Goal: Transaction & Acquisition: Purchase product/service

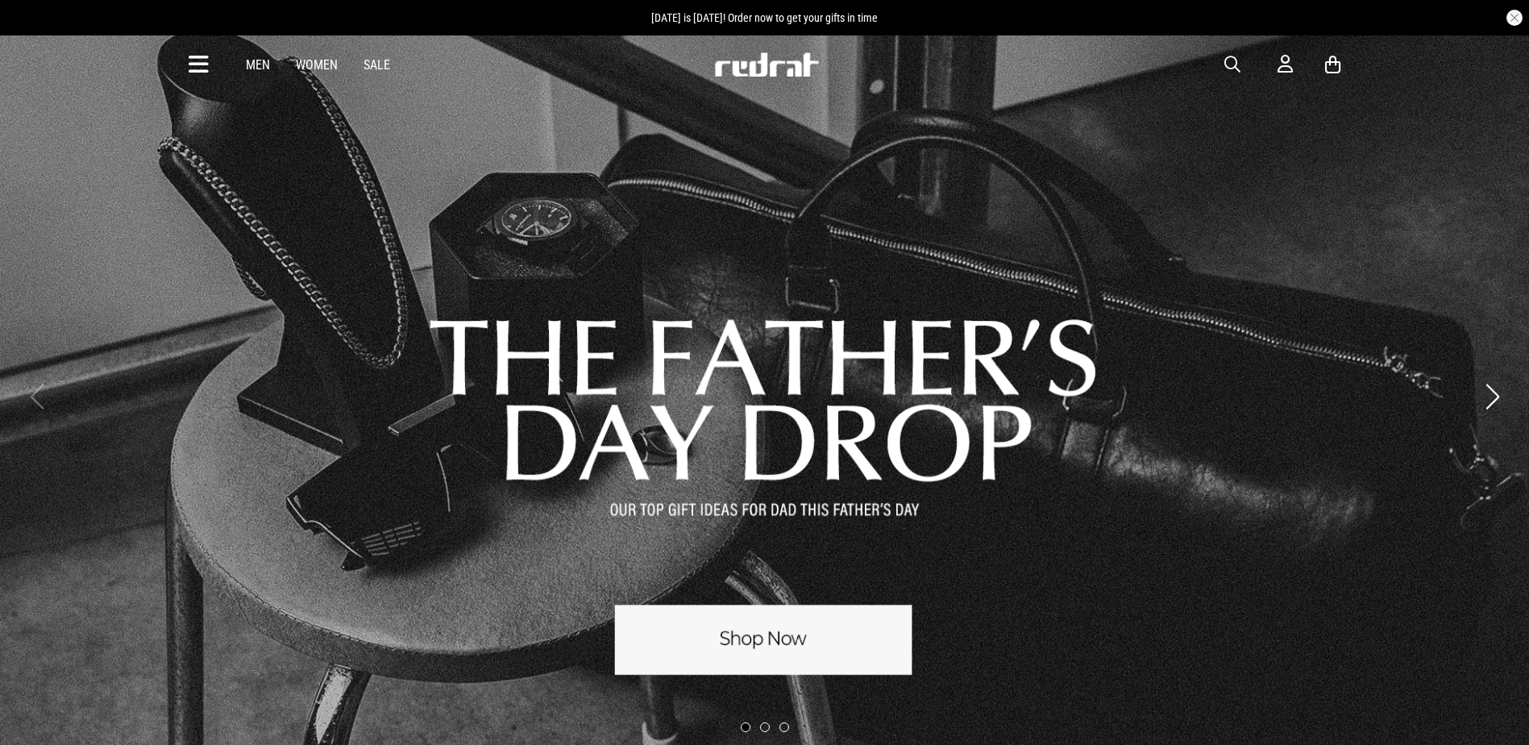
click at [202, 63] on icon at bounding box center [199, 65] width 20 height 27
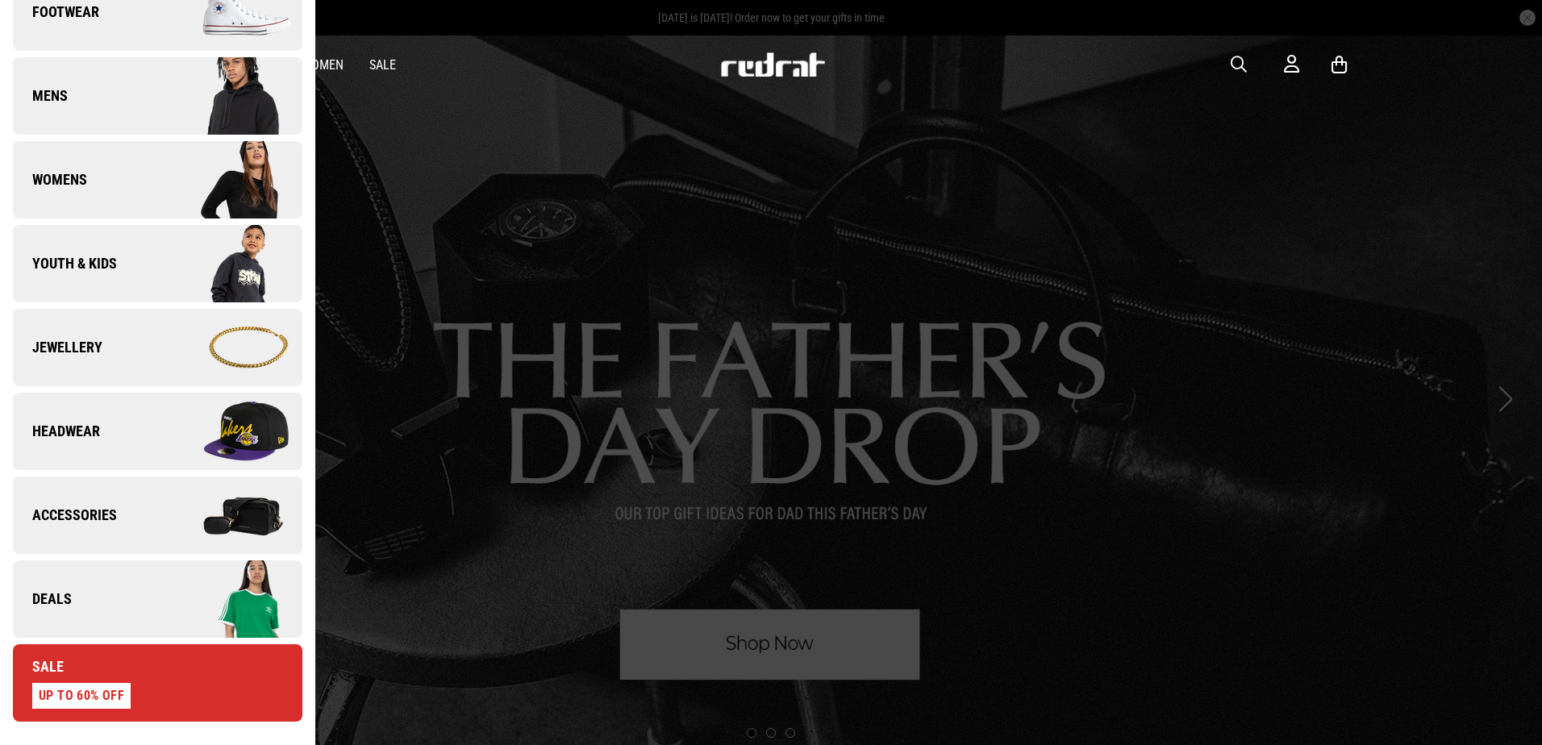
scroll to position [322, 0]
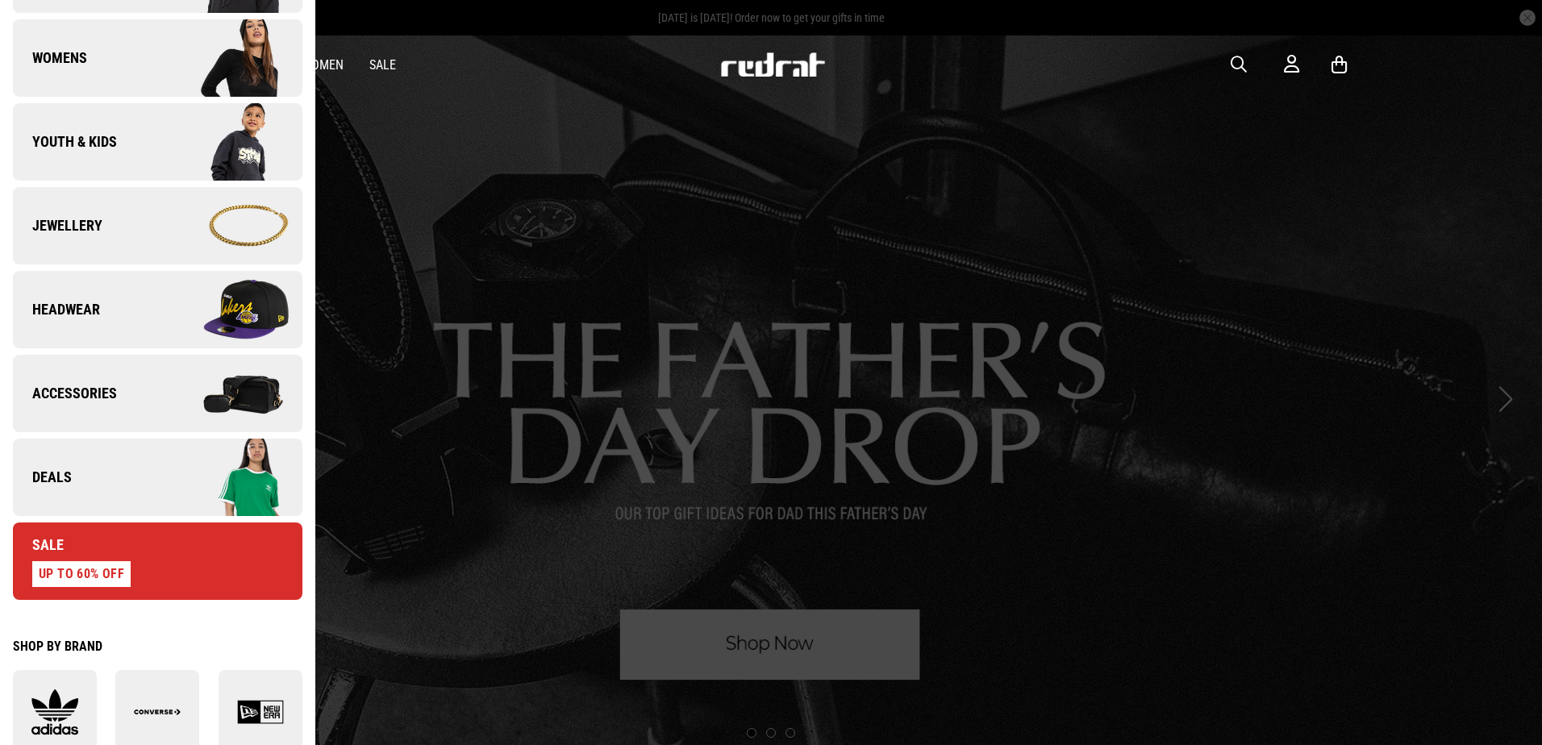
click at [110, 472] on link "Deals" at bounding box center [157, 477] width 289 height 77
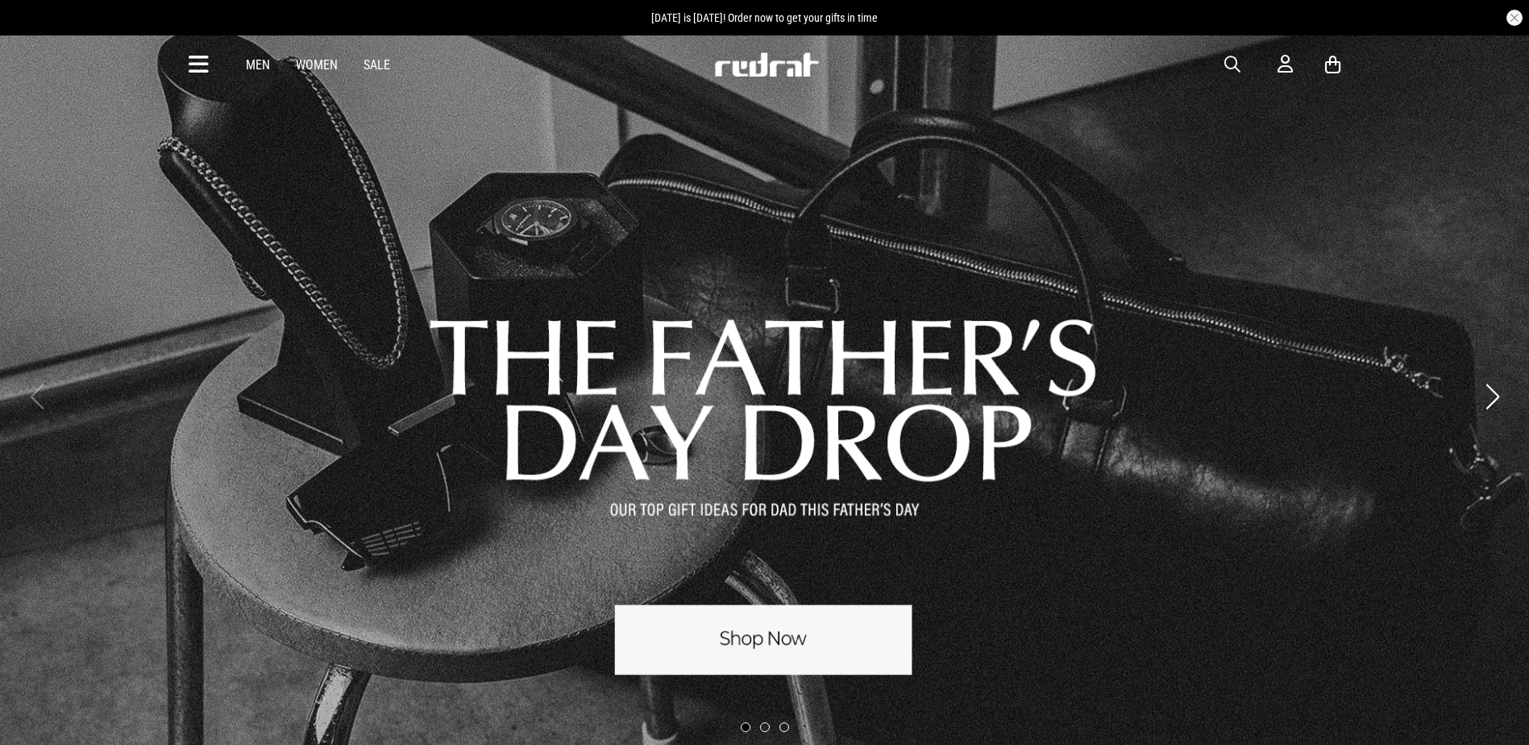
click at [1232, 62] on span "button" at bounding box center [1233, 64] width 16 height 19
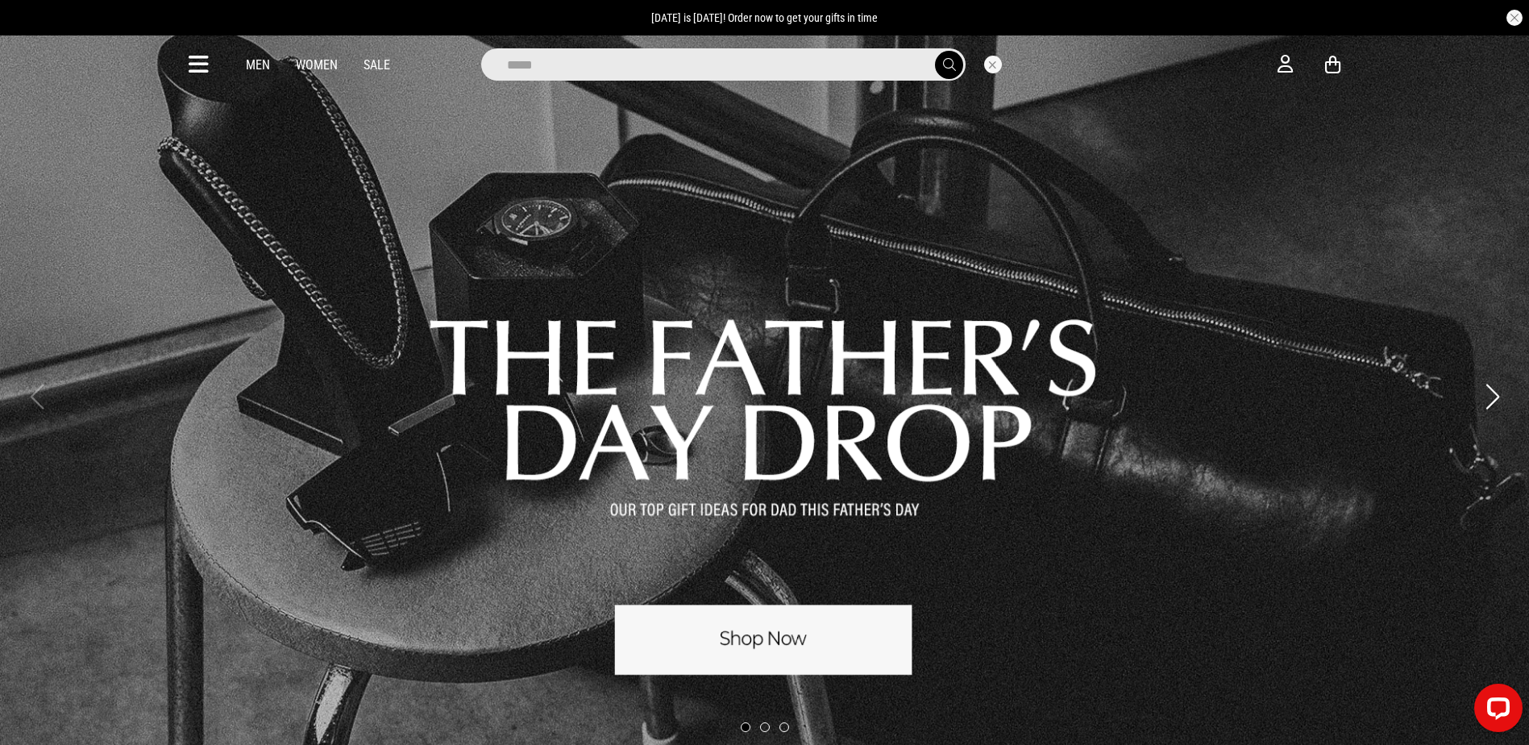
type input "*****"
click at [935, 51] on button "submit" at bounding box center [949, 65] width 28 height 28
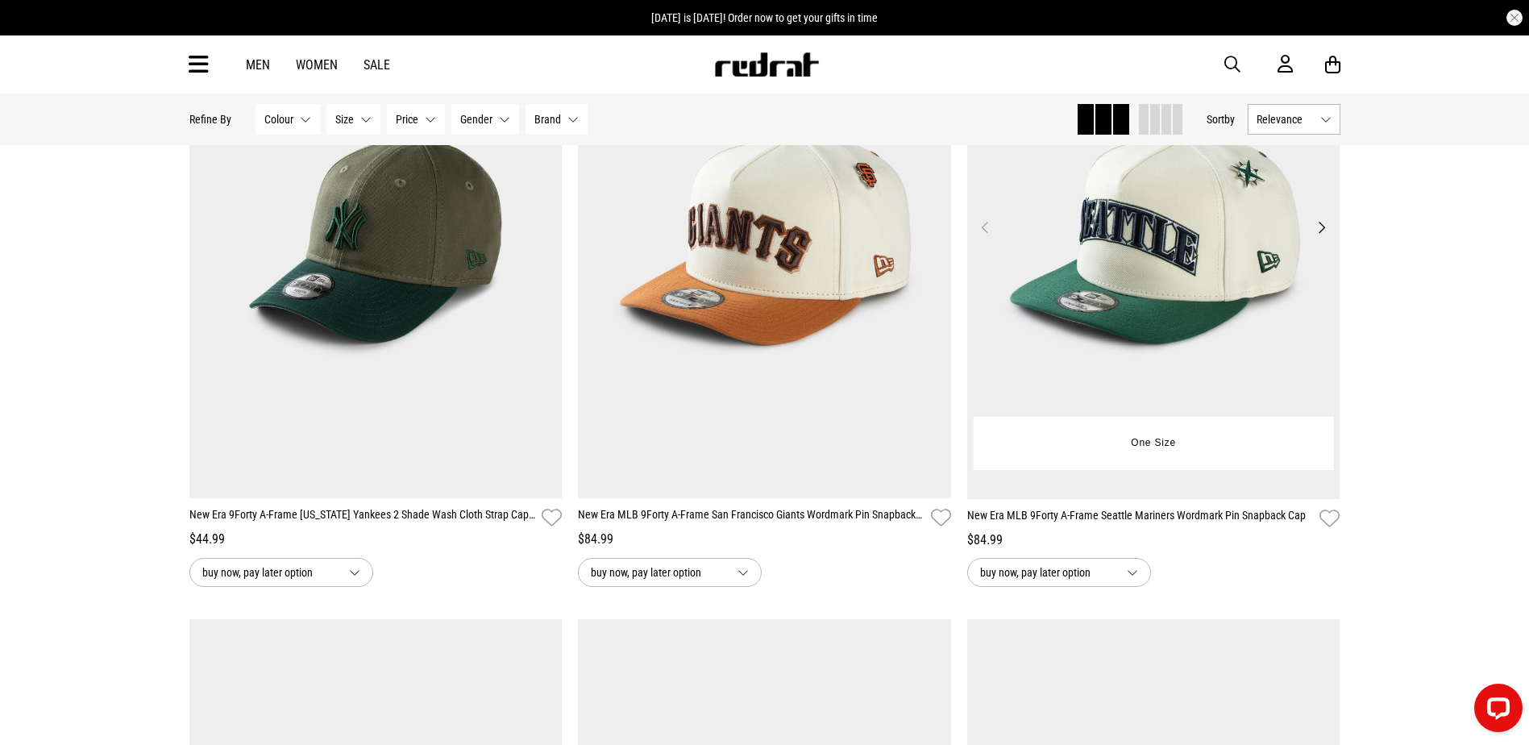
scroll to position [1693, 0]
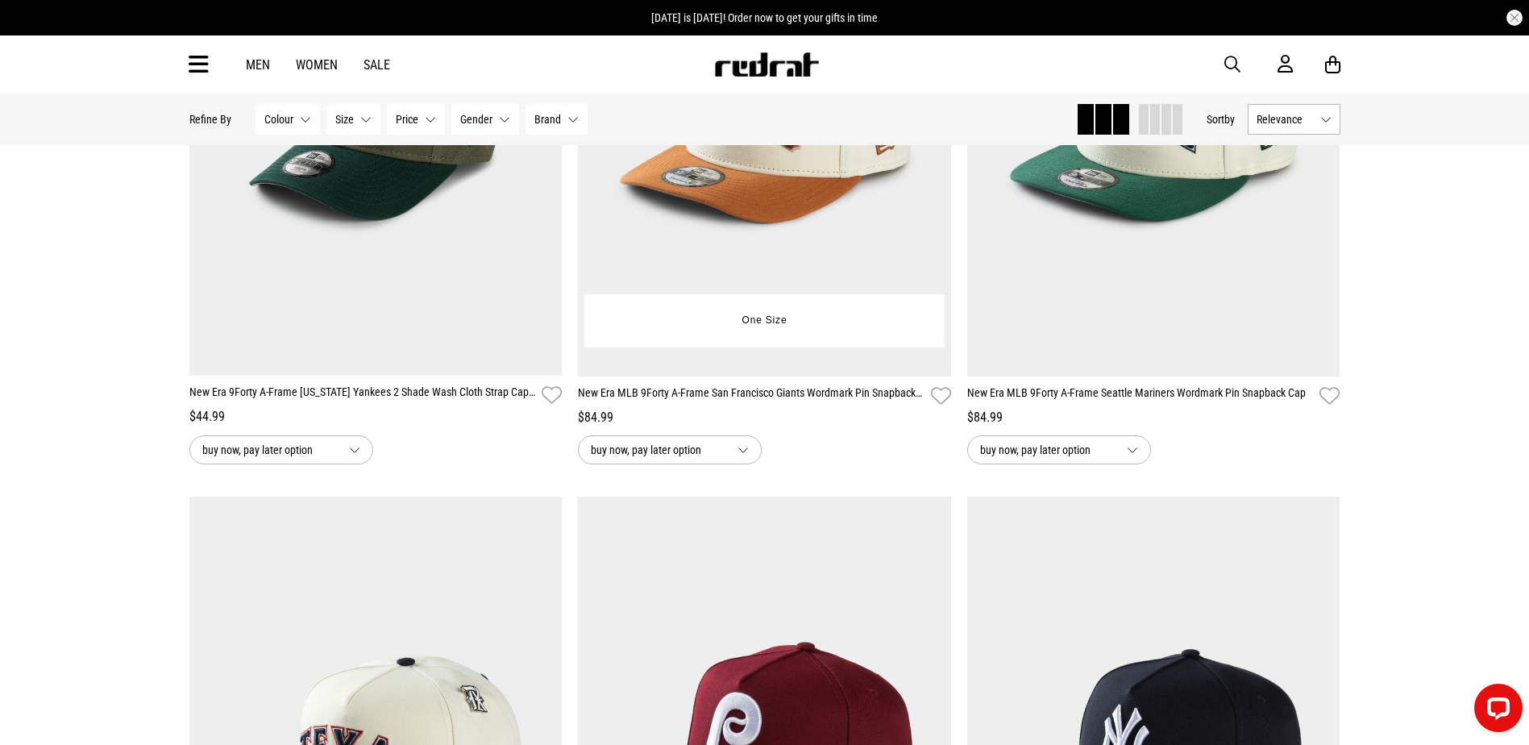
click at [808, 210] on img at bounding box center [764, 114] width 373 height 522
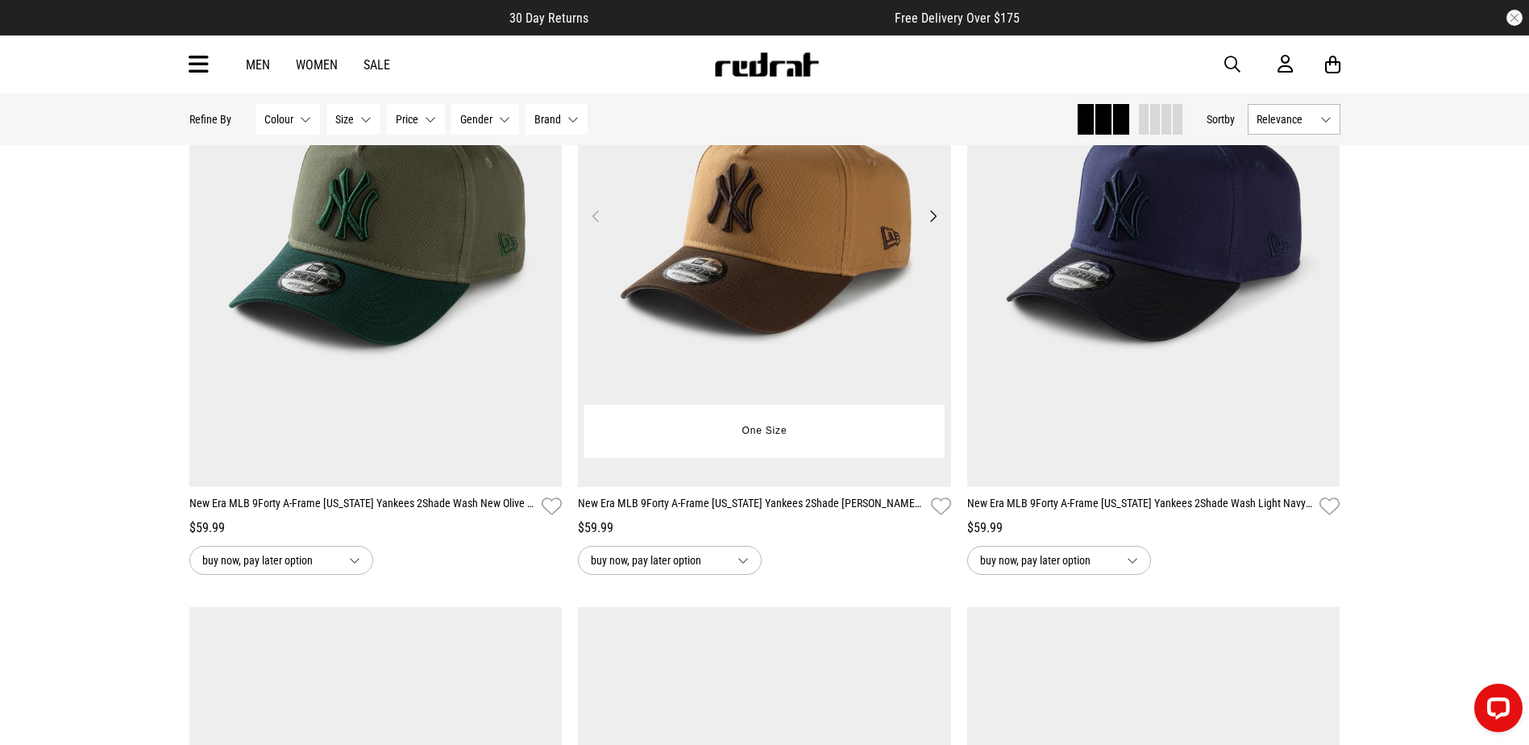
scroll to position [4200, 0]
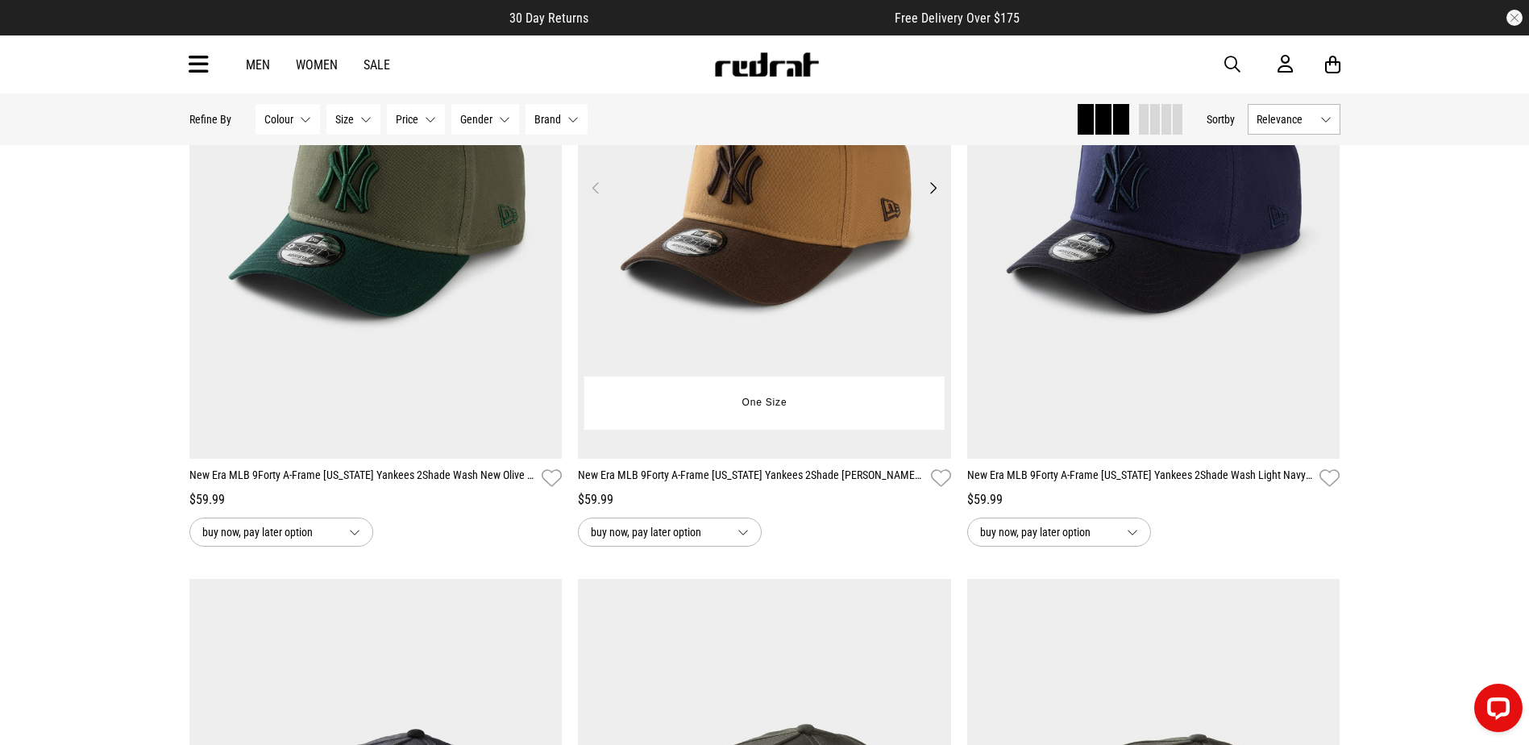
click at [772, 300] on img at bounding box center [764, 197] width 373 height 522
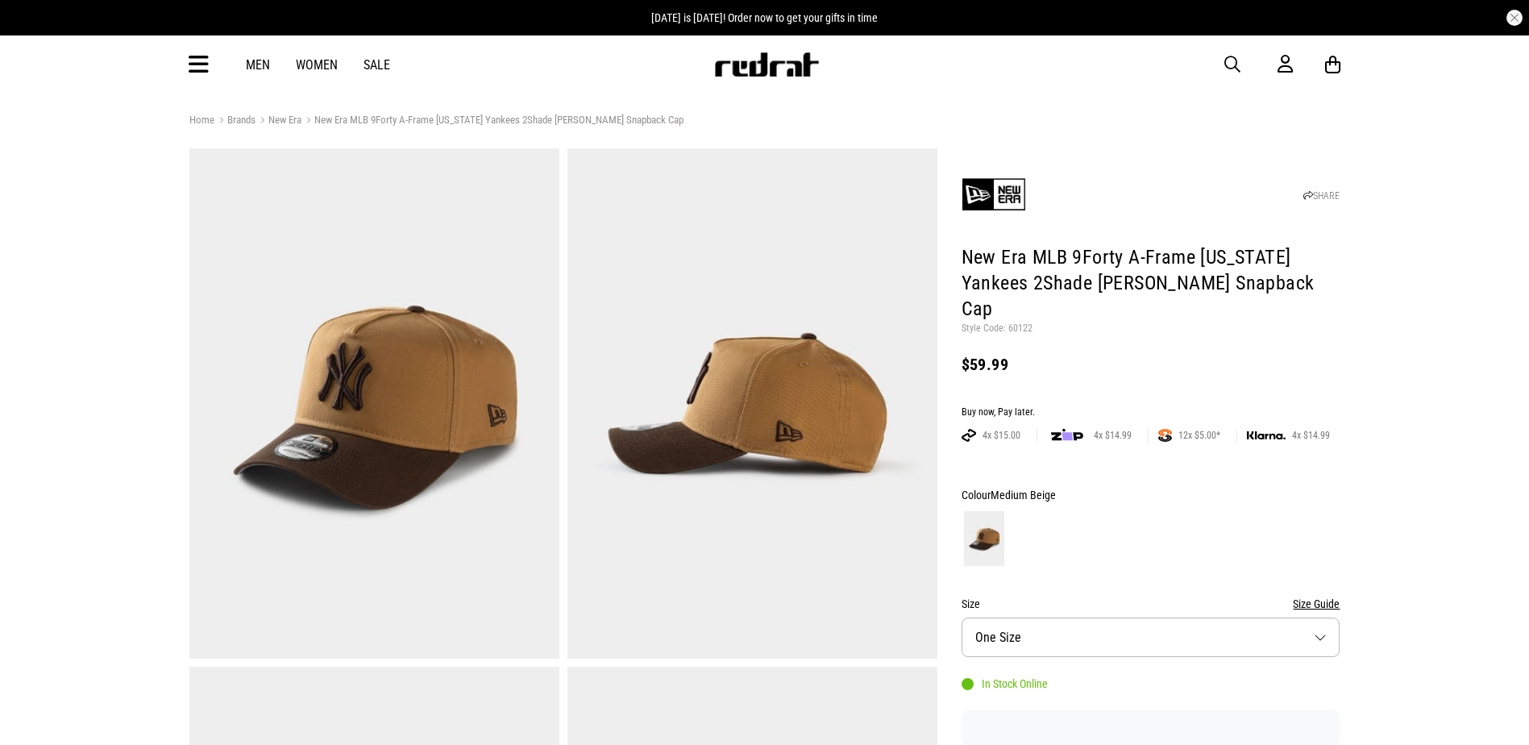
click at [1024, 322] on p "Style Code: 60122" at bounding box center [1151, 328] width 379 height 13
copy p "60122"
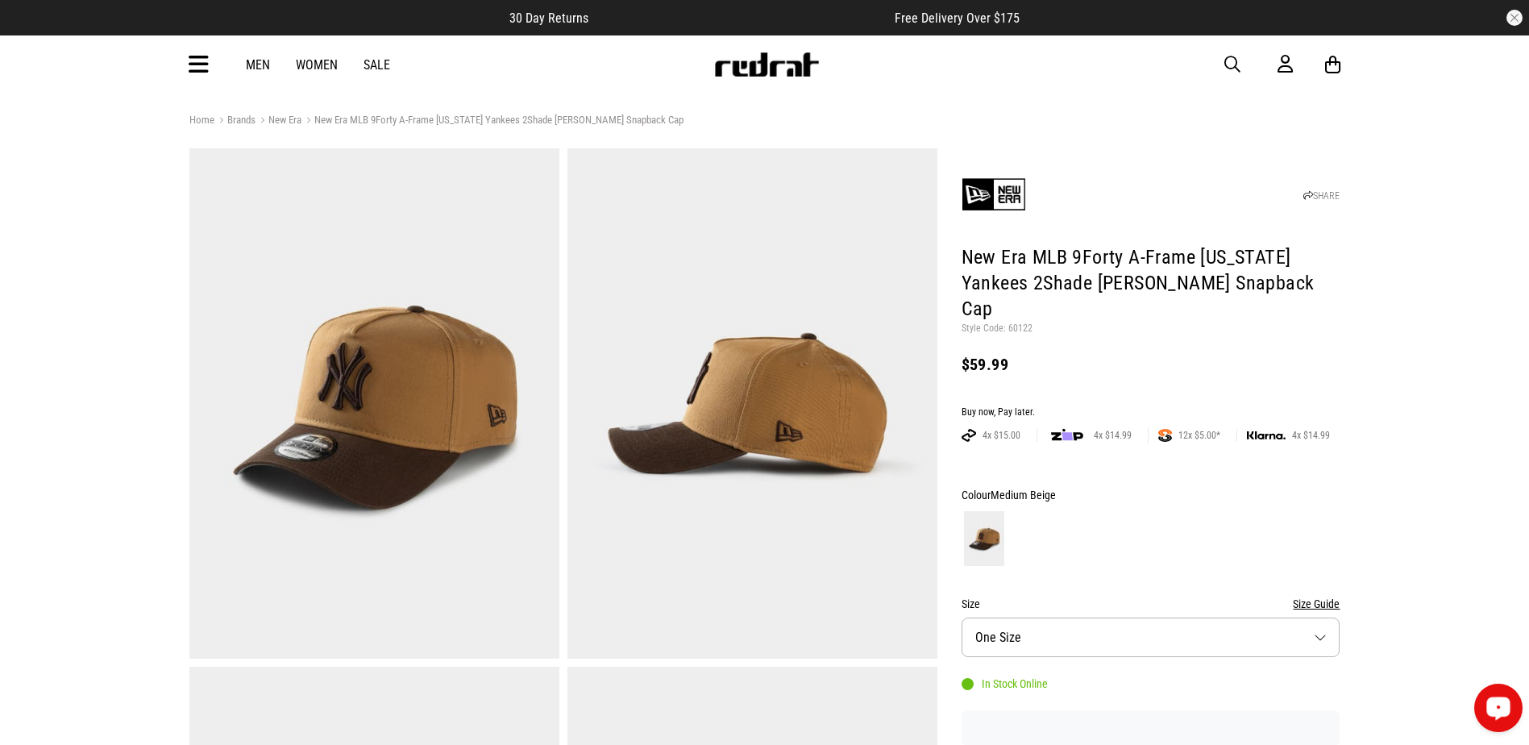
click at [205, 79] on div "Men Women Sale Sign in New Back Footwear Back Mens Back Womens Back Youth & Kid…" at bounding box center [765, 64] width 1177 height 58
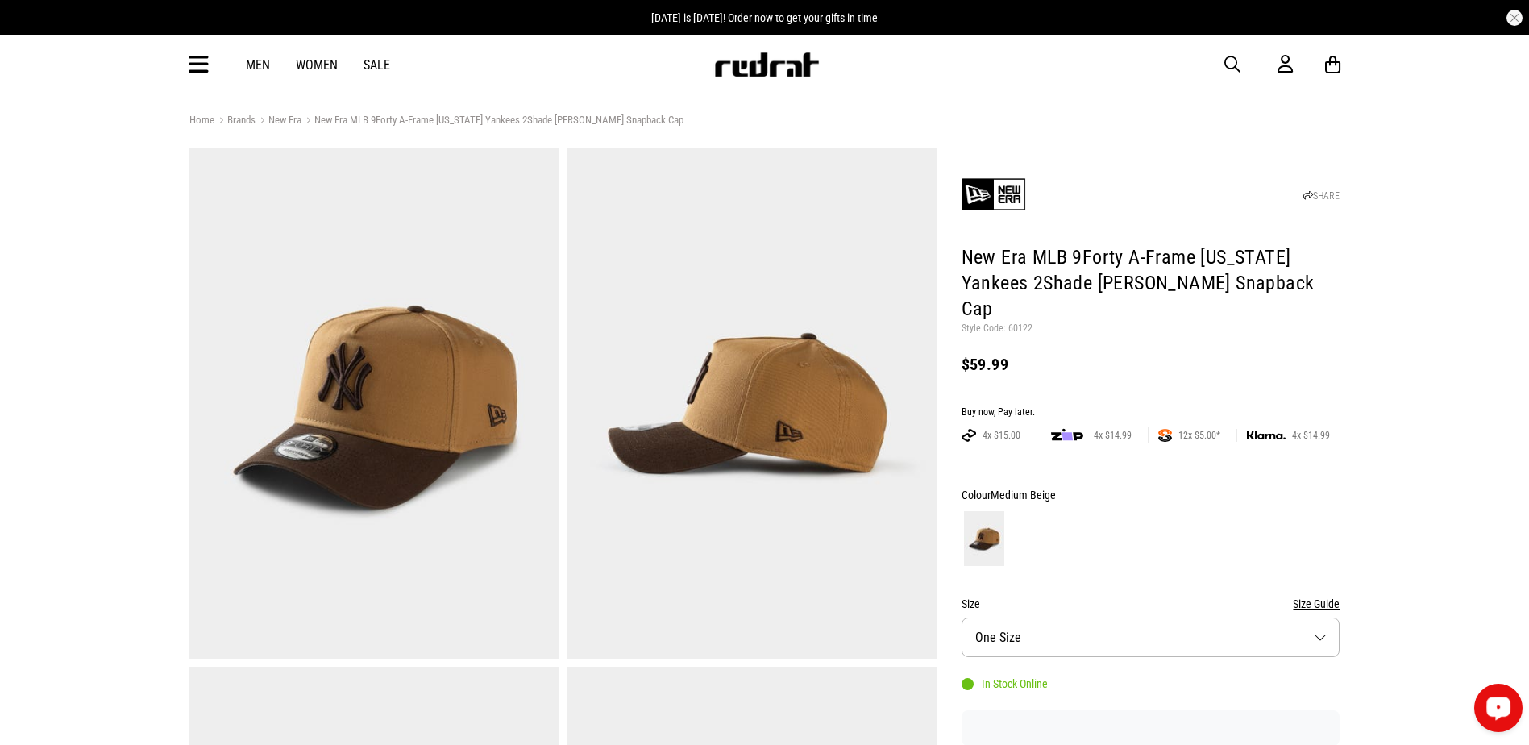
click at [202, 76] on icon at bounding box center [199, 65] width 20 height 27
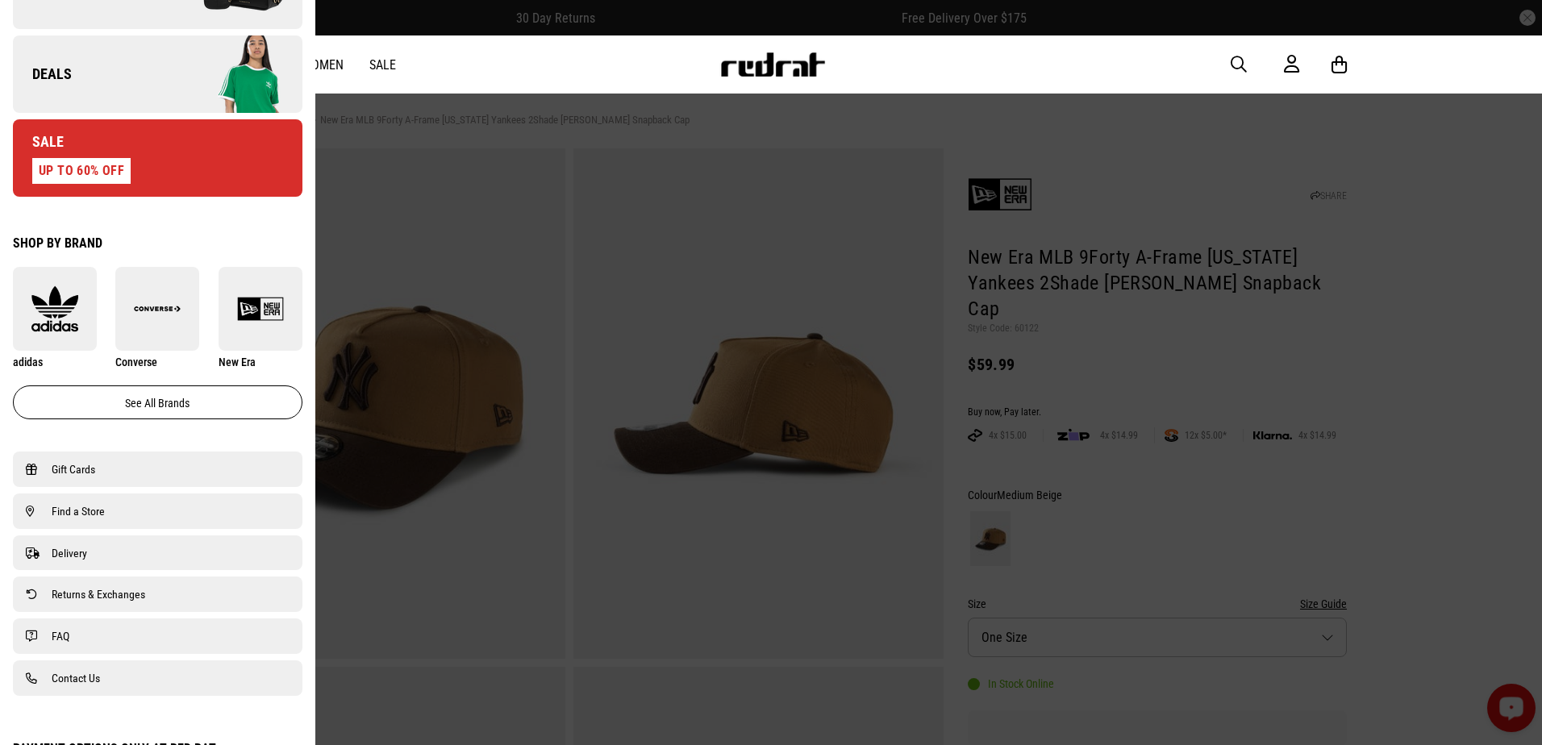
scroll to position [645, 0]
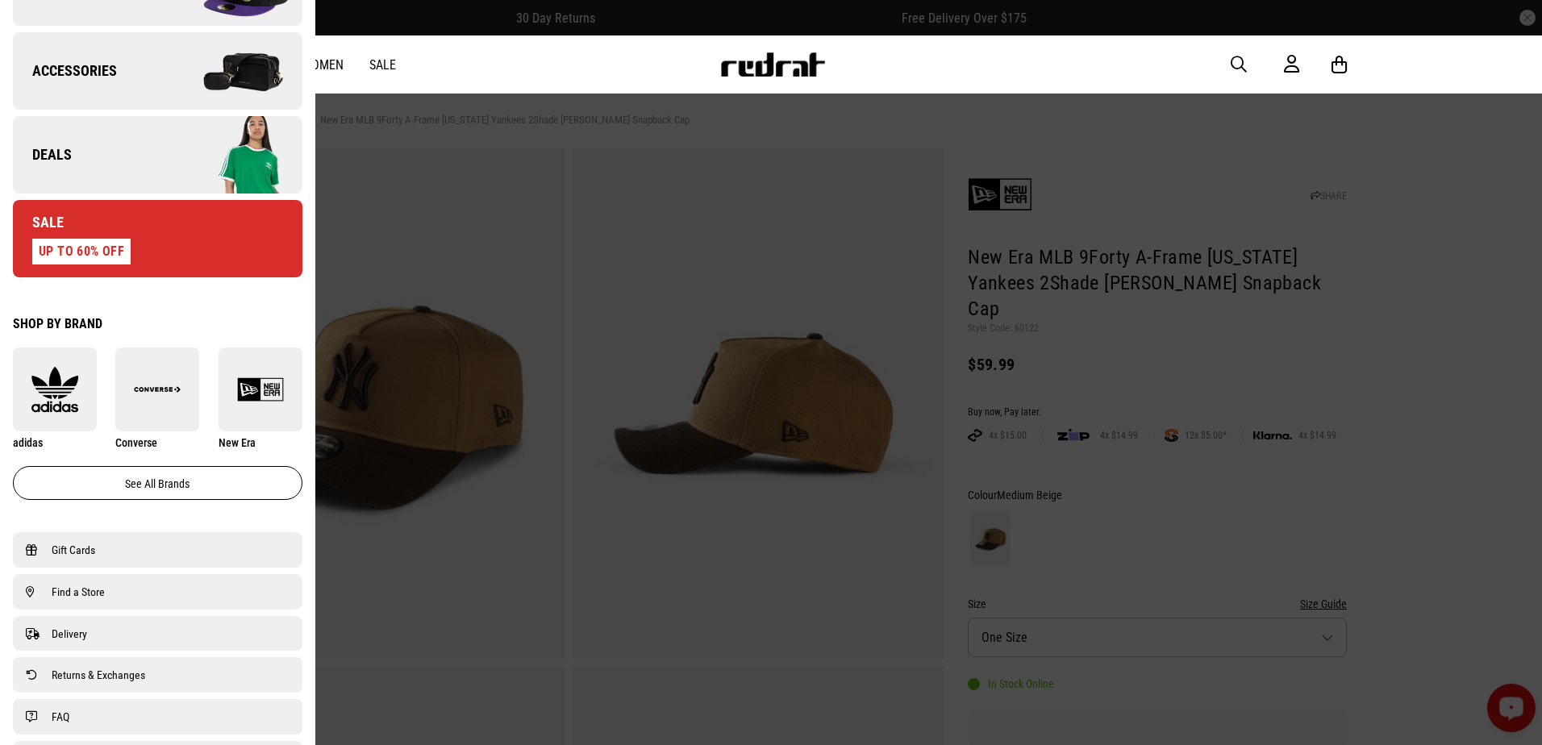
click at [139, 168] on link "Deals" at bounding box center [157, 154] width 289 height 77
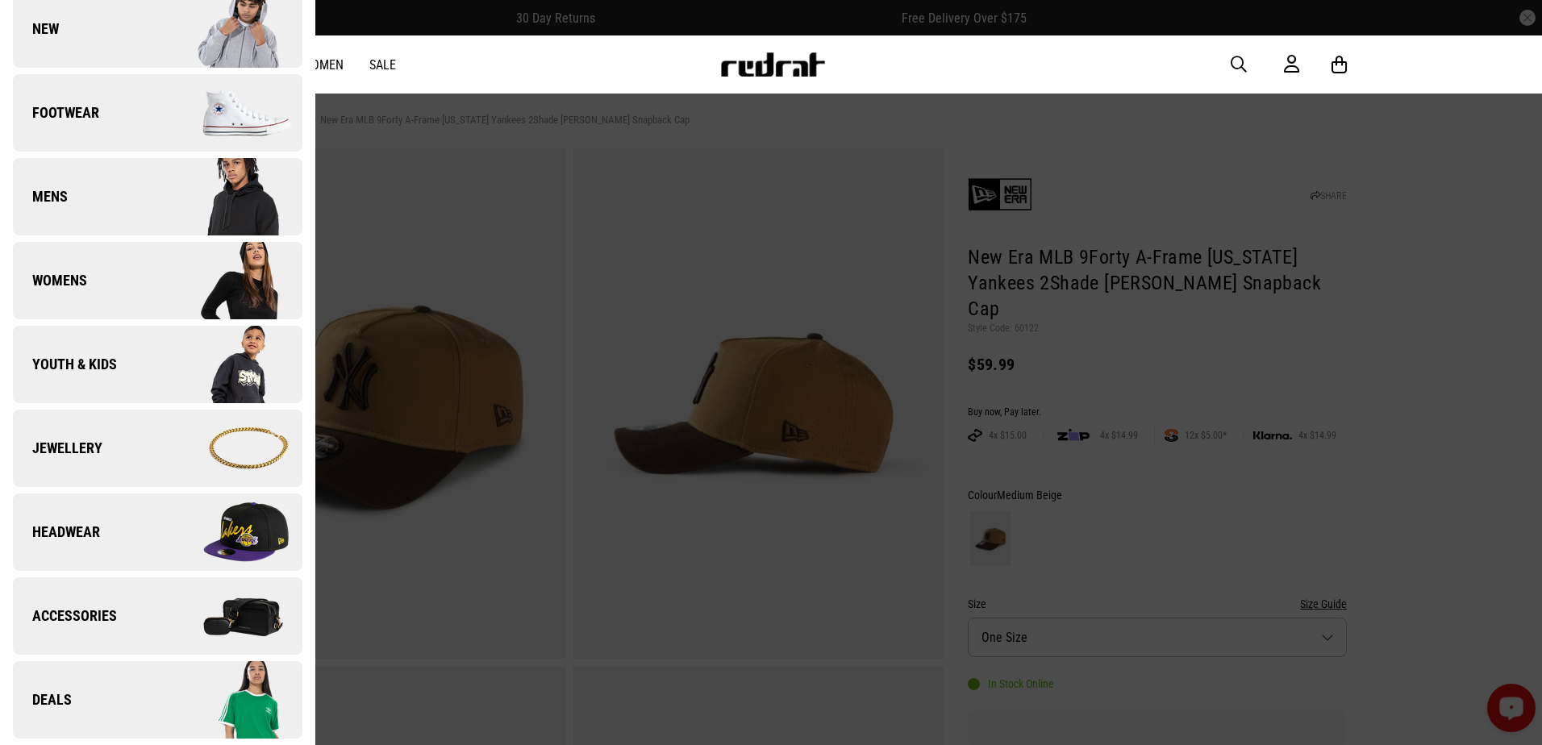
scroll to position [0, 0]
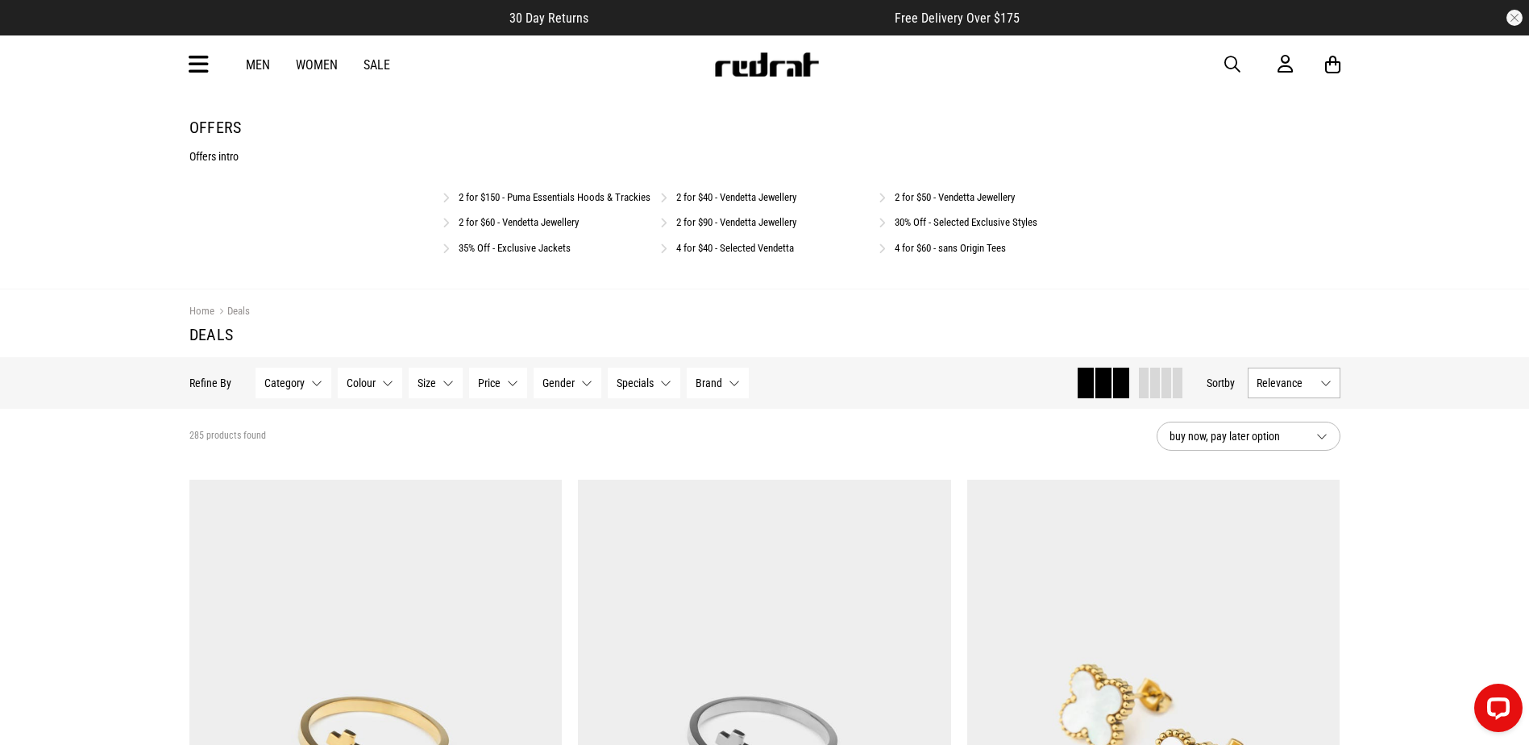
click at [520, 195] on link "2 for $150 - Puma Essentials Hoods & Trackies" at bounding box center [555, 197] width 192 height 12
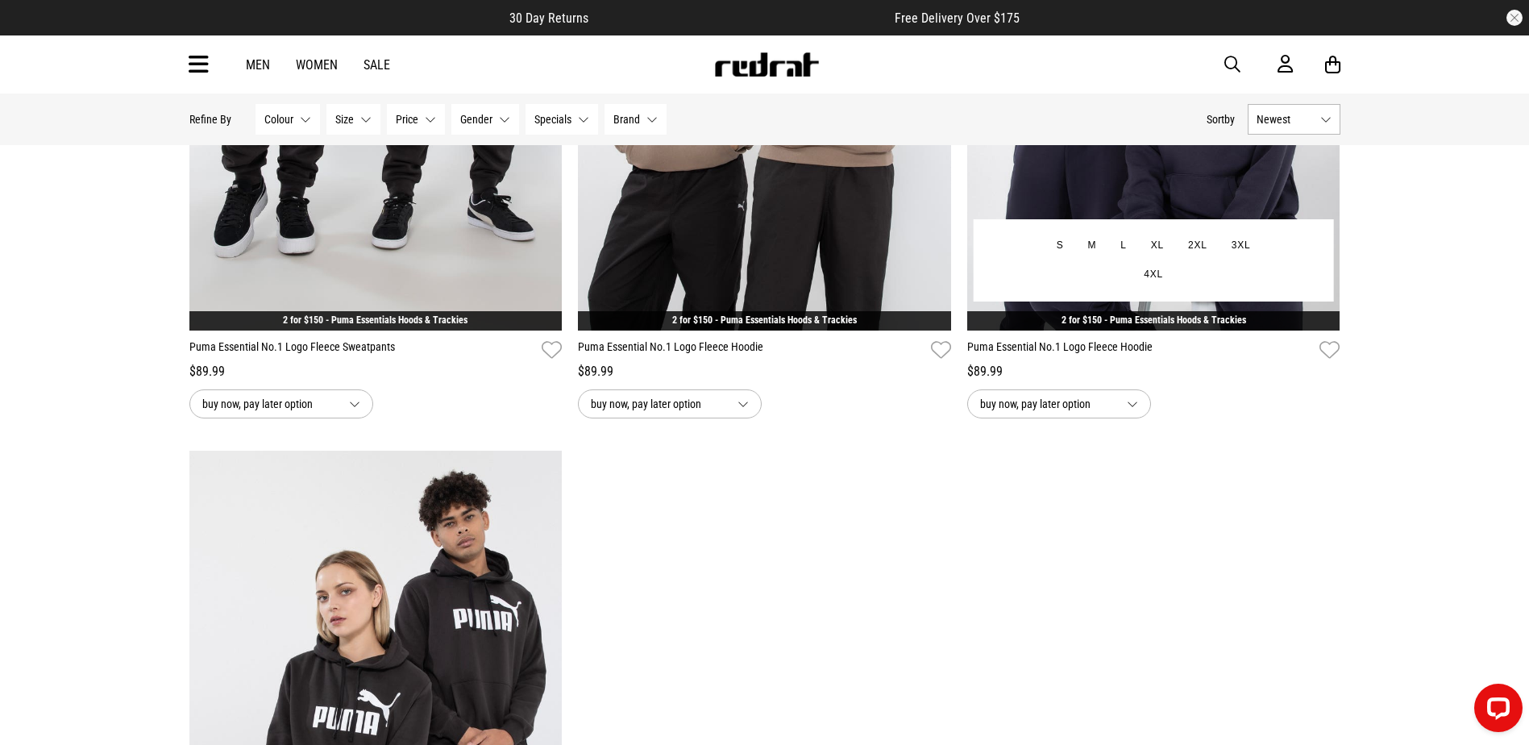
scroll to position [1209, 0]
